Goal: Task Accomplishment & Management: Use online tool/utility

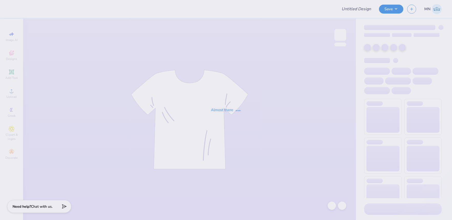
type input "[PERSON_NAME] : Destined to be great"
type input "Grid Networks 5k merch- 2025"
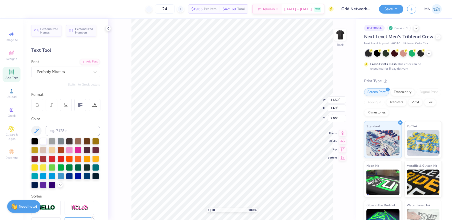
type input "9.07"
type input "4.21"
type input "4.79"
type input "11.50"
type input "1.69"
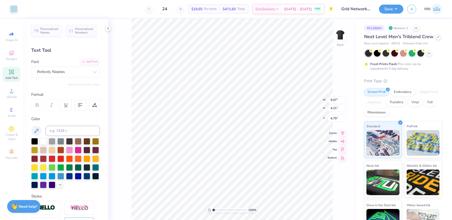
type input "2.50"
type input "6.37"
type input "0.31"
type input "9.42"
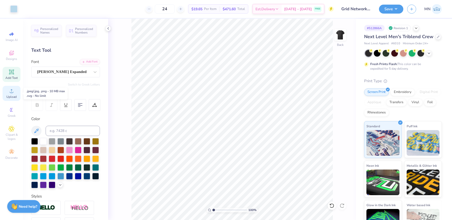
click at [15, 89] on div "Upload" at bounding box center [12, 93] width 18 height 15
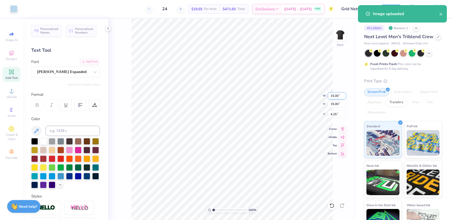
click at [336, 98] on input "15.00" at bounding box center [337, 95] width 18 height 7
type input "2.00"
type input "10.69"
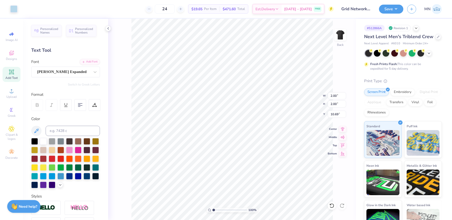
type input "0.50"
type input "3.67"
type input "1.45"
click at [333, 96] on input "2.00" at bounding box center [337, 95] width 18 height 7
type input "1.00"
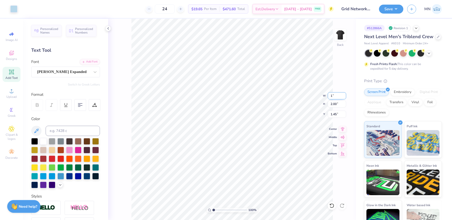
type input "1.00"
type input "1.95"
click at [336, 93] on input "1.00" at bounding box center [337, 95] width 18 height 7
type input "1.50"
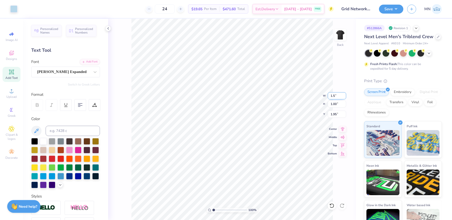
type input "1.70"
type input "1.94"
type input "2.25"
type input "1.89"
click at [216, 209] on input "range" at bounding box center [229, 210] width 35 height 5
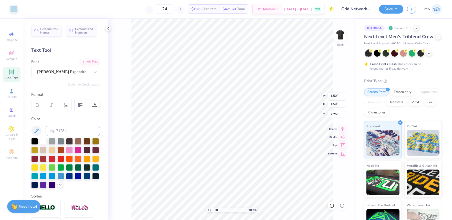
type input "11.63"
drag, startPoint x: 218, startPoint y: 210, endPoint x: 214, endPoint y: 209, distance: 3.7
click at [214, 209] on input "range" at bounding box center [229, 210] width 35 height 5
drag, startPoint x: 215, startPoint y: 211, endPoint x: 210, endPoint y: 210, distance: 4.7
type input "1"
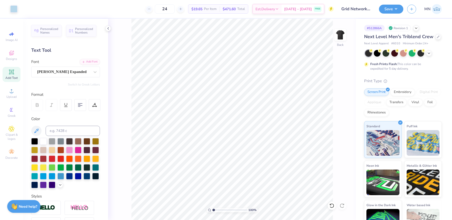
click at [212, 210] on input "range" at bounding box center [229, 210] width 35 height 5
click at [258, 162] on li "Group" at bounding box center [266, 164] width 40 height 10
click at [334, 95] on input "11.50" at bounding box center [337, 95] width 18 height 7
click at [337, 113] on input "3.67" at bounding box center [337, 114] width 18 height 7
type input "2.50"
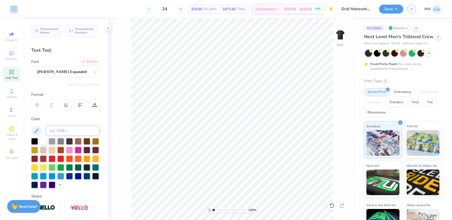
drag, startPoint x: 388, startPoint y: 7, endPoint x: 392, endPoint y: 13, distance: 7.0
click at [388, 7] on button "Save" at bounding box center [391, 9] width 24 height 9
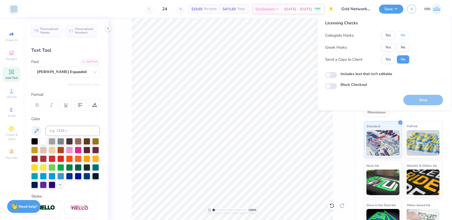
drag, startPoint x: 406, startPoint y: 32, endPoint x: 404, endPoint y: 42, distance: 10.2
click at [406, 32] on button "No" at bounding box center [403, 35] width 12 height 8
click at [403, 44] on button "No" at bounding box center [403, 47] width 12 height 8
click at [420, 101] on button "Save" at bounding box center [423, 100] width 40 height 11
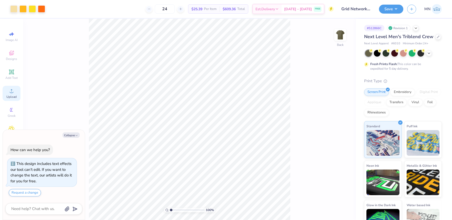
click at [15, 90] on div "Upload" at bounding box center [12, 93] width 18 height 15
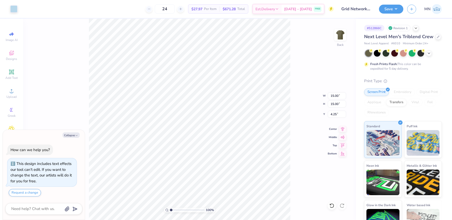
type textarea "x"
type input "1.67"
type input "17.58"
type textarea "x"
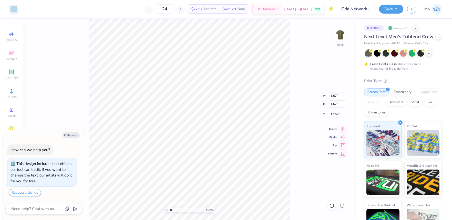
type input "1.33"
click at [74, 136] on button "Collapse" at bounding box center [71, 134] width 17 height 5
type textarea "x"
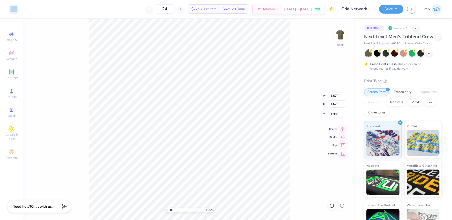
drag, startPoint x: 17, startPoint y: 7, endPoint x: 19, endPoint y: 27, distance: 20.1
click at [17, 8] on div at bounding box center [13, 8] width 7 height 7
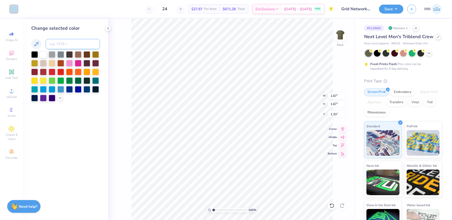
click at [62, 47] on input at bounding box center [73, 44] width 54 height 10
type input "7401"
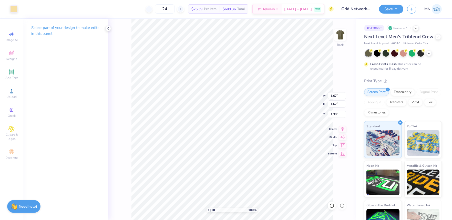
type input "7.53"
drag, startPoint x: 213, startPoint y: 210, endPoint x: 217, endPoint y: 208, distance: 4.1
click at [218, 210] on input "range" at bounding box center [229, 210] width 35 height 5
drag, startPoint x: 215, startPoint y: 210, endPoint x: 207, endPoint y: 209, distance: 7.8
type input "1"
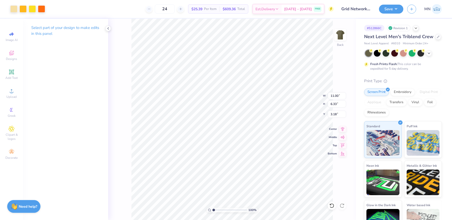
click at [212, 209] on input "range" at bounding box center [229, 210] width 35 height 5
type input "3.00"
type input "5.29"
type input "0.98"
type input "2.00"
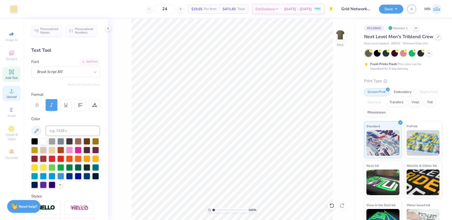
click at [12, 96] on span "Upload" at bounding box center [11, 97] width 10 height 4
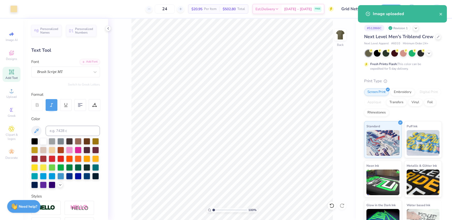
drag, startPoint x: 16, startPoint y: 72, endPoint x: 14, endPoint y: 74, distance: 2.7
click at [16, 72] on div "Add Text" at bounding box center [12, 74] width 18 height 15
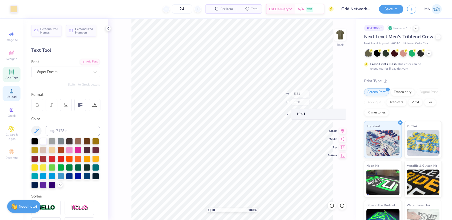
click at [8, 91] on icon at bounding box center [11, 91] width 6 height 6
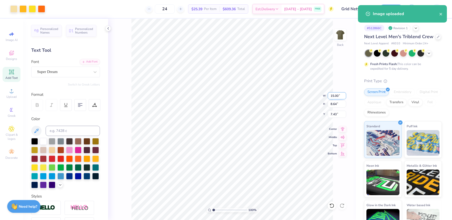
click at [337, 97] on input "15.00" at bounding box center [337, 95] width 18 height 7
type input "11.00"
type input "6.33"
click at [336, 116] on input "8.58" at bounding box center [337, 114] width 18 height 7
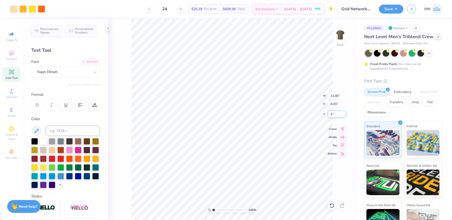
type input "3.00"
click at [248, 164] on li "Group" at bounding box center [253, 164] width 40 height 10
click at [391, 12] on button "Save" at bounding box center [391, 9] width 24 height 9
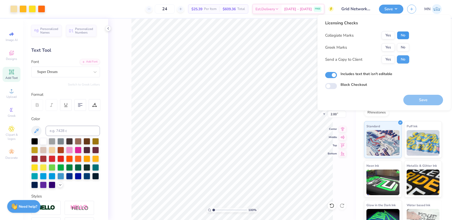
click at [402, 33] on button "No" at bounding box center [403, 35] width 12 height 8
click at [402, 42] on div "Collegiate Marks Yes No Greek Marks Yes No Send a Copy to Client Yes No" at bounding box center [367, 47] width 84 height 32
click at [402, 44] on button "No" at bounding box center [403, 47] width 12 height 8
click at [413, 92] on div "Save" at bounding box center [423, 97] width 40 height 16
click at [413, 97] on button "Save" at bounding box center [423, 100] width 40 height 11
